Goal: Communication & Community: Answer question/provide support

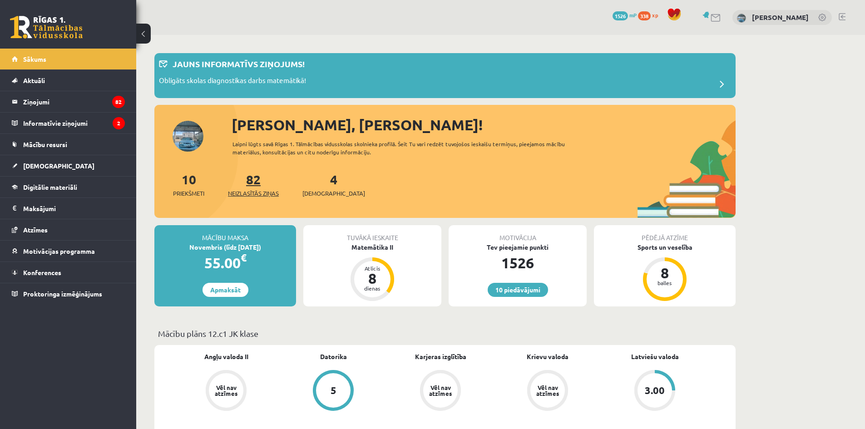
click at [266, 189] on span "Neizlasītās ziņas" at bounding box center [253, 193] width 51 height 9
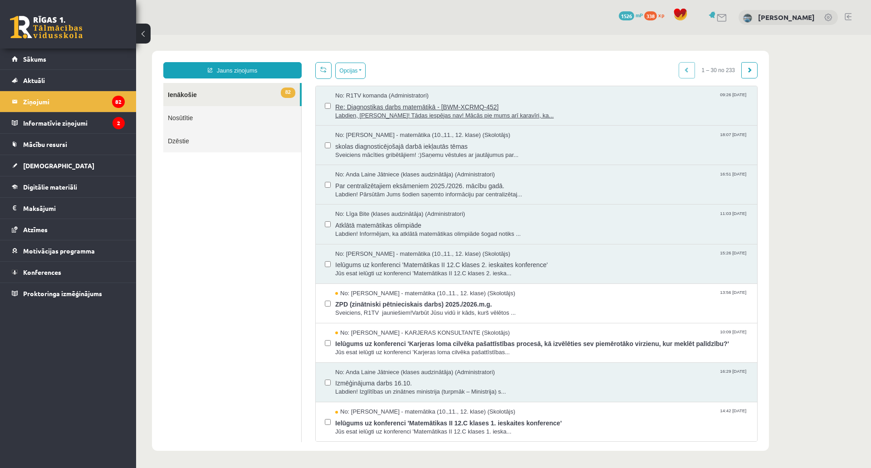
click at [401, 109] on span "Re: Diagnostikas darbs matemātikā - [BWM-XCRMQ-452]" at bounding box center [541, 105] width 413 height 11
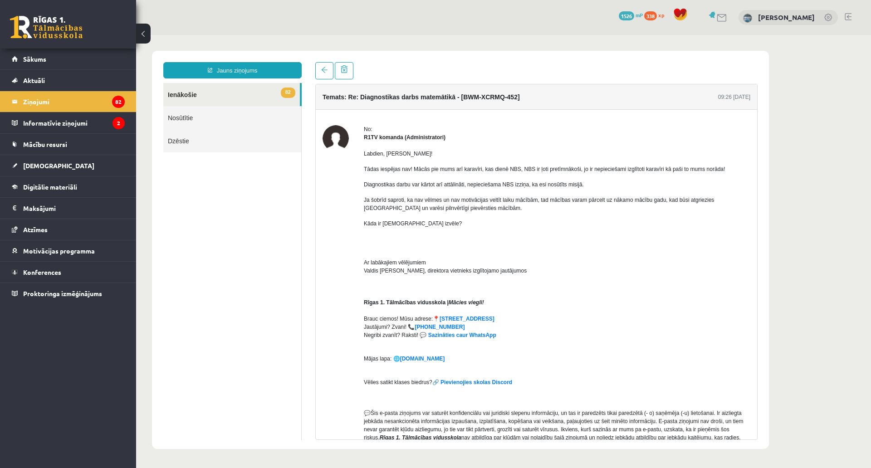
scroll to position [176, 0]
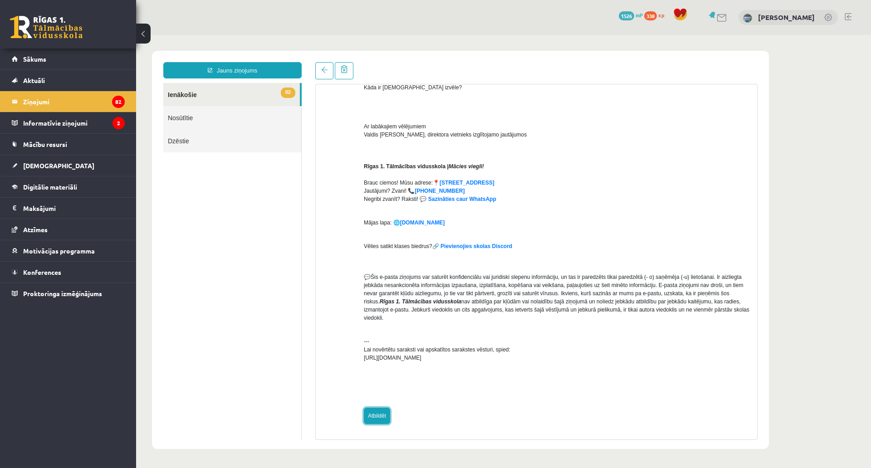
click at [382, 408] on link "Atbildēt" at bounding box center [377, 416] width 26 height 16
type input "**********"
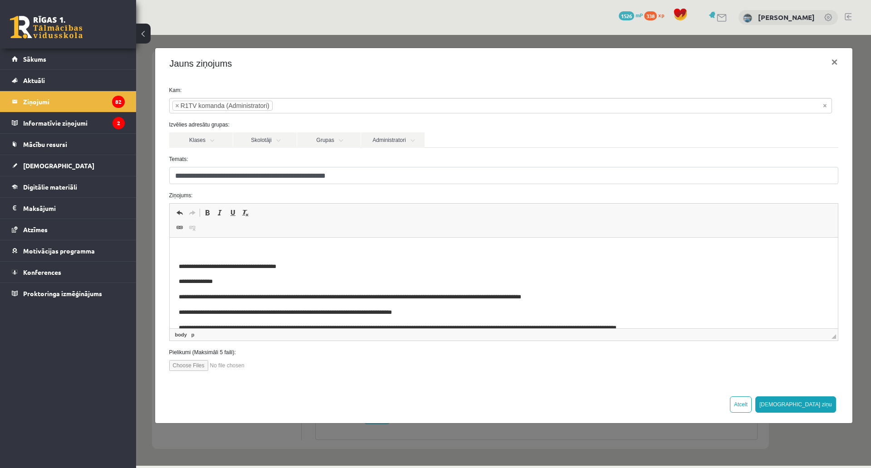
click at [239, 252] on p "Визуальный текстовый редактор, wiswyg-editor-47433976686940-1759906861-844" at bounding box center [503, 252] width 650 height 10
click at [804, 400] on button "Sūtīt ziņu" at bounding box center [796, 405] width 81 height 16
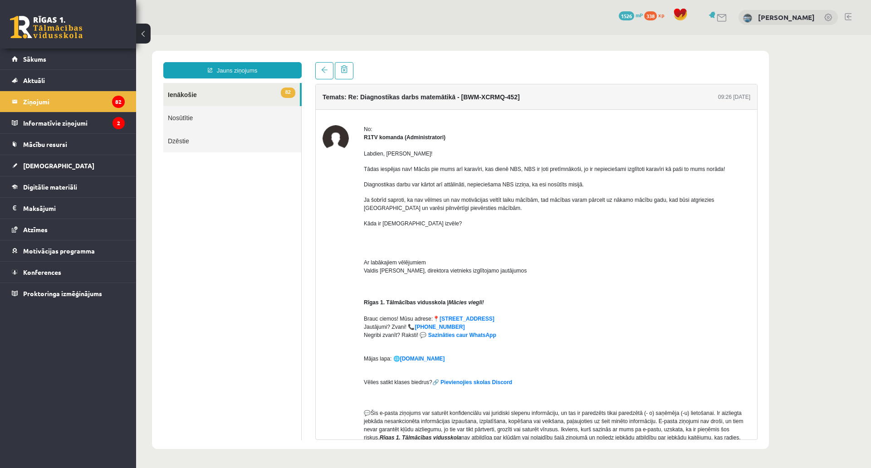
scroll to position [0, 0]
click at [139, 30] on button at bounding box center [143, 34] width 15 height 20
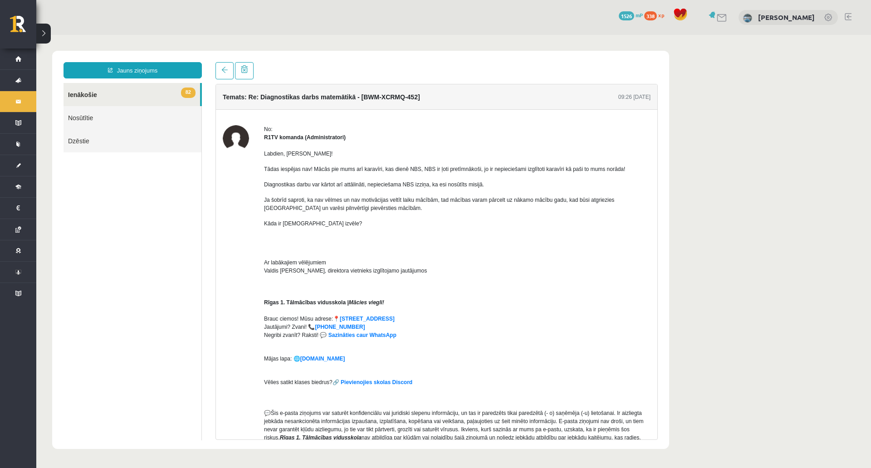
click at [142, 87] on link "82 Ienākošie" at bounding box center [132, 94] width 137 height 23
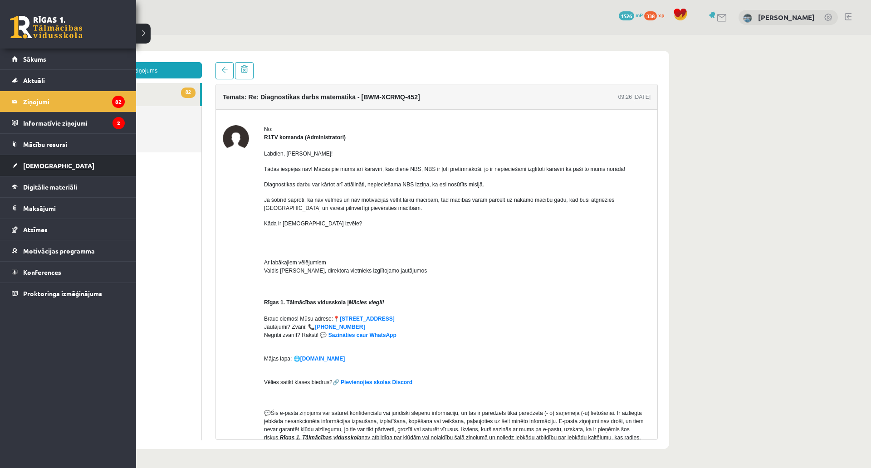
click at [21, 173] on link "[DEMOGRAPHIC_DATA]" at bounding box center [68, 165] width 113 height 21
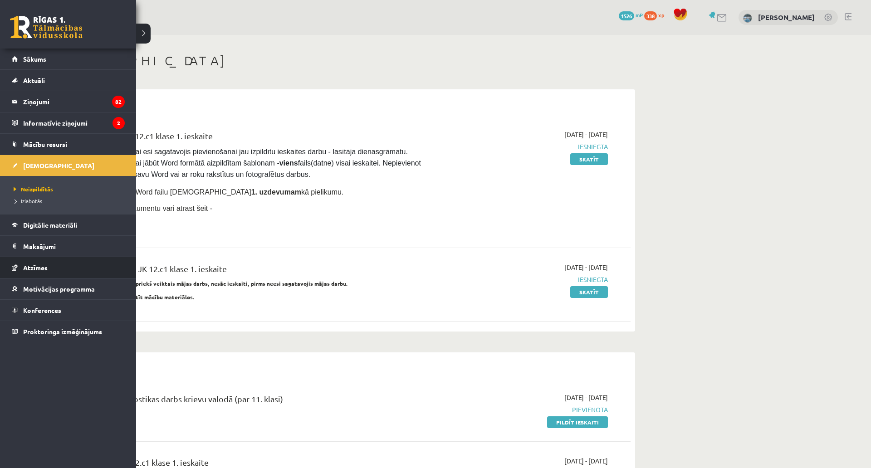
click at [36, 262] on link "Atzīmes" at bounding box center [68, 267] width 113 height 21
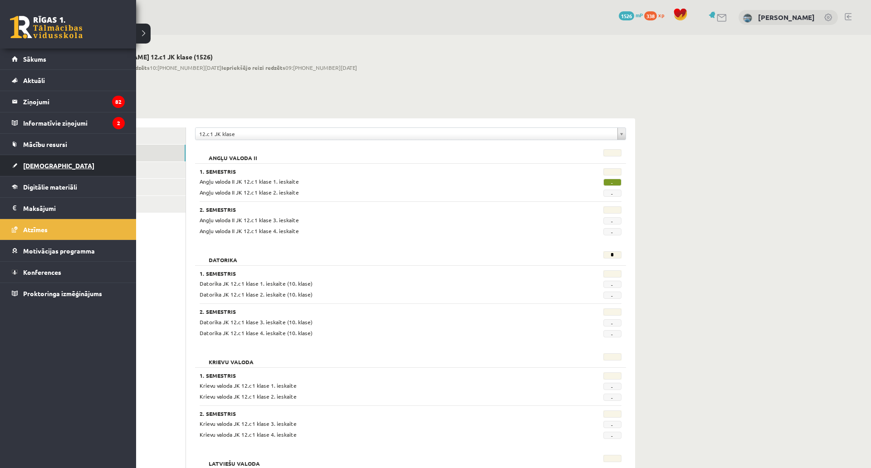
click at [25, 165] on span "[DEMOGRAPHIC_DATA]" at bounding box center [58, 166] width 71 height 8
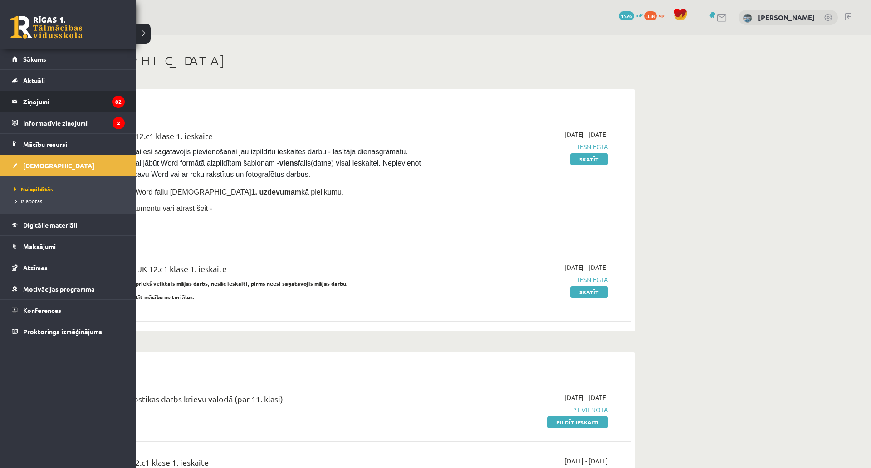
click at [32, 105] on legend "Ziņojumi 82" at bounding box center [74, 101] width 102 height 21
